Goal: Task Accomplishment & Management: Complete application form

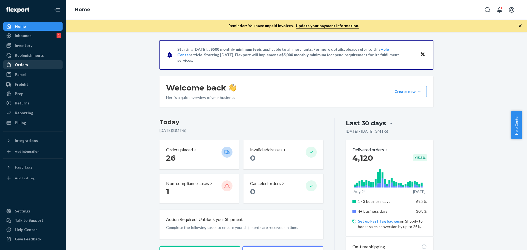
click at [21, 65] on div "Orders" at bounding box center [21, 64] width 13 height 5
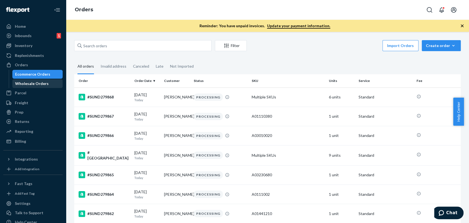
click at [37, 84] on div "Wholesale Orders" at bounding box center [31, 83] width 33 height 5
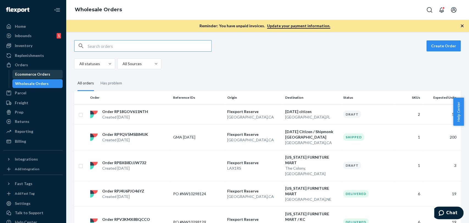
click at [44, 74] on div "Ecommerce Orders" at bounding box center [32, 73] width 35 height 5
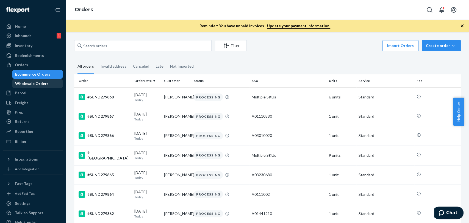
click at [33, 85] on div "Wholesale Orders" at bounding box center [31, 83] width 33 height 5
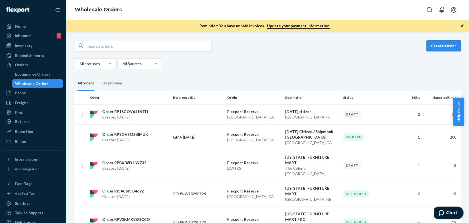
click at [434, 44] on button "Create Order" at bounding box center [443, 45] width 34 height 11
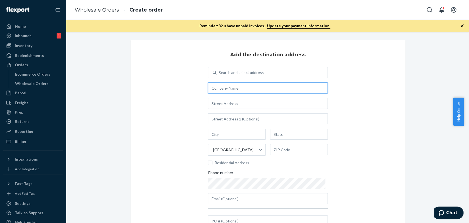
click at [237, 90] on input "text" at bounding box center [268, 87] width 120 height 11
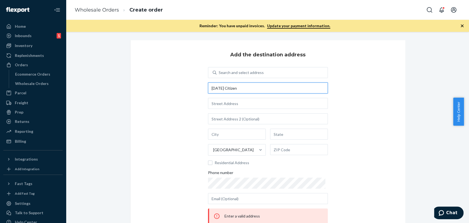
type input "[DATE] Citizen"
click at [237, 106] on input "text" at bounding box center [268, 103] width 120 height 11
click at [239, 103] on input "text" at bounding box center [268, 103] width 120 height 11
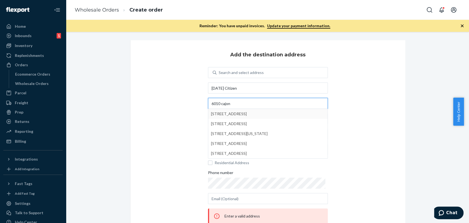
type input "6010 cajon"
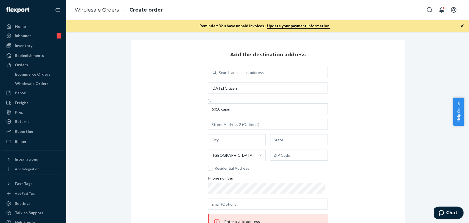
type input "[GEOGRAPHIC_DATA]"
type input "CA"
type input "92407"
type input "[STREET_ADDRESS]"
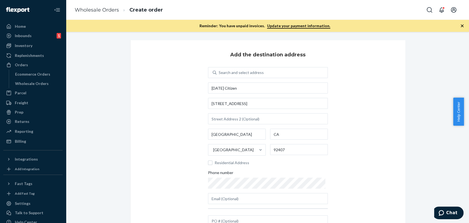
scroll to position [44, 0]
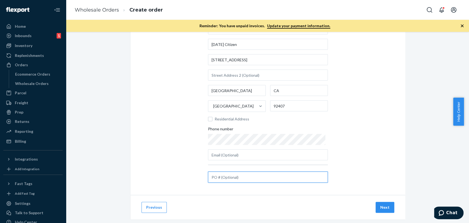
click at [242, 180] on input "text" at bounding box center [268, 176] width 120 height 11
click at [235, 176] on input "text" at bounding box center [268, 176] width 120 height 11
paste input "#958-563166"
paste input "#958-562581"
type input "#958-563166 & #958-562581"
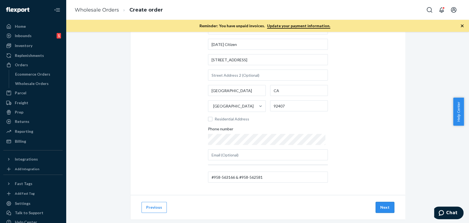
click at [386, 209] on button "Next" at bounding box center [384, 206] width 19 height 11
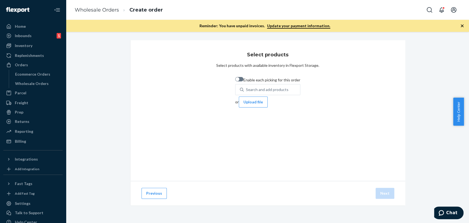
scroll to position [0, 0]
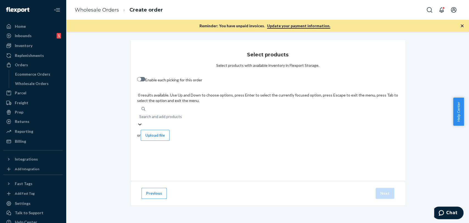
click at [193, 111] on div "Search and add products" at bounding box center [267, 116] width 261 height 10
click at [140, 114] on input "0 results available. Use Up and Down to choose options, press Enter to select t…" at bounding box center [139, 116] width 1 height 5
paste input "A01161380"
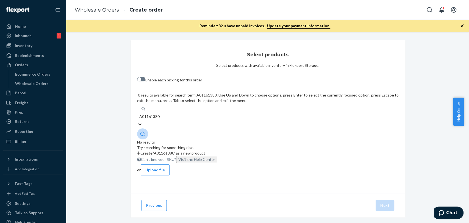
type input "A01161380"
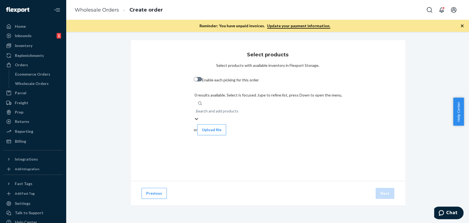
click at [196, 108] on div "Search and add products" at bounding box center [217, 110] width 43 height 5
click at [196, 108] on input "A01161380" at bounding box center [196, 110] width 1 height 5
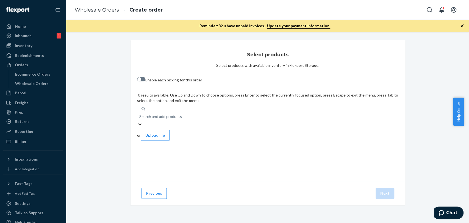
paste input "A01301130"
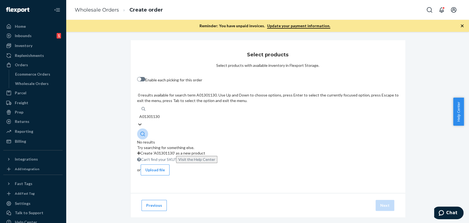
type input "A01301130"
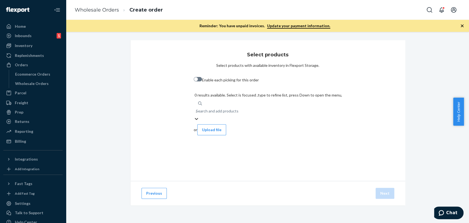
click at [217, 106] on div "Search and add products A01301130" at bounding box center [268, 111] width 148 height 10
click at [196, 108] on input "A01301130" at bounding box center [196, 110] width 1 height 5
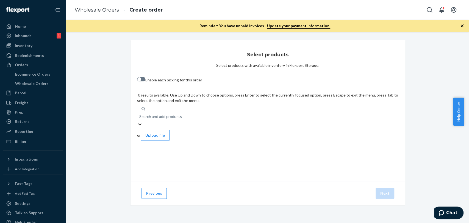
paste input "A01350680"
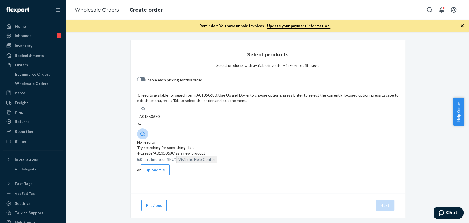
type input "A01350680"
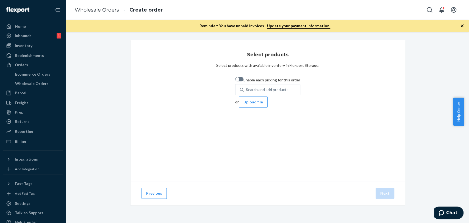
drag, startPoint x: 99, startPoint y: 115, endPoint x: 156, endPoint y: 40, distance: 94.2
click at [156, 40] on div "Select products Select products with available inventory in Flexport Storage. E…" at bounding box center [267, 110] width 274 height 141
click at [268, 141] on div "Select products Select products with available inventory in Flexport Storage. E…" at bounding box center [267, 110] width 274 height 141
drag, startPoint x: 22, startPoint y: 66, endPoint x: 30, endPoint y: 81, distance: 17.1
click at [22, 66] on div "Orders" at bounding box center [21, 64] width 13 height 5
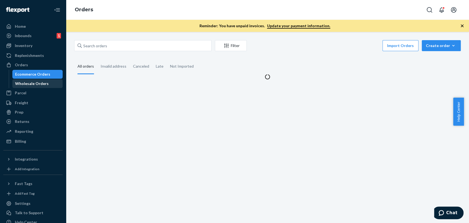
click at [31, 84] on div "Wholesale Orders" at bounding box center [31, 83] width 33 height 5
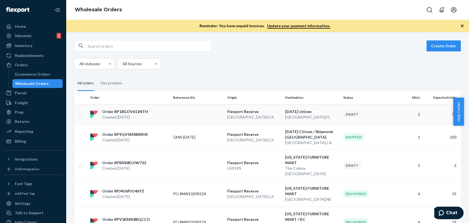
click at [238, 114] on p "[GEOGRAPHIC_DATA] , [GEOGRAPHIC_DATA]" at bounding box center [254, 116] width 54 height 5
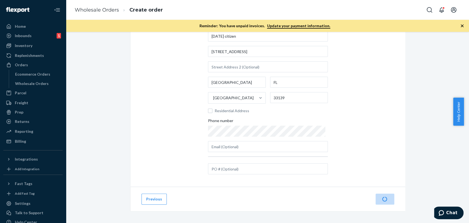
scroll to position [53, 0]
click at [382, 197] on button "Next" at bounding box center [384, 197] width 19 height 11
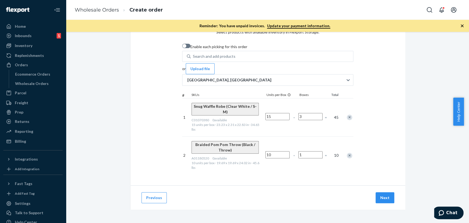
scroll to position [5, 0]
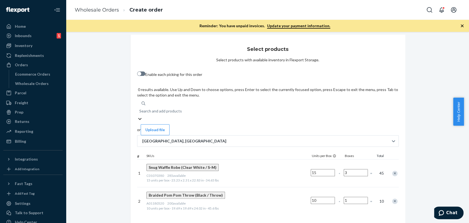
click at [182, 108] on div "Search and add products" at bounding box center [160, 110] width 43 height 5
click at [140, 108] on input "0 results available. Use Up and Down to choose options, press Enter to select t…" at bounding box center [139, 110] width 1 height 5
